Goal: Transaction & Acquisition: Download file/media

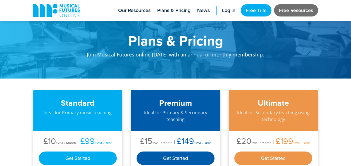
click at [296, 8] on link "Free Resources" at bounding box center [296, 10] width 44 height 12
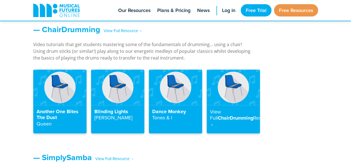
scroll to position [627, 0]
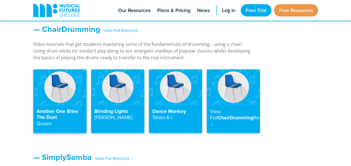
click at [69, 114] on h4 "Another One Bites The Dust Queen" at bounding box center [60, 117] width 47 height 18
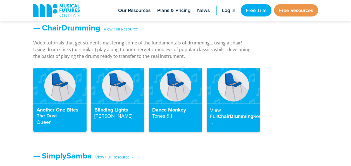
scroll to position [628, 0]
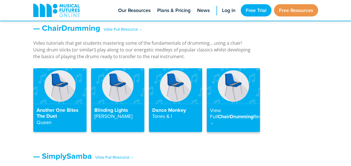
click at [239, 94] on img at bounding box center [232, 85] width 53 height 35
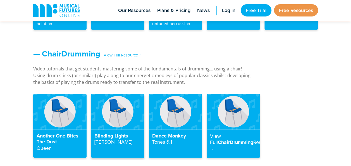
scroll to position [628, 0]
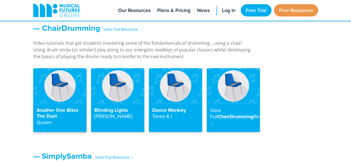
click at [57, 99] on img at bounding box center [59, 85] width 53 height 35
